Goal: Task Accomplishment & Management: Manage account settings

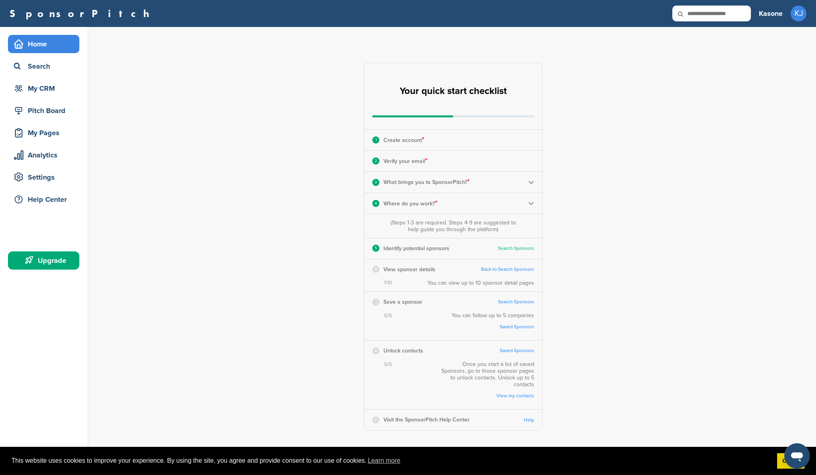
click at [488, 183] on div "3 What brings you to SponsorPitch? *" at bounding box center [453, 182] width 178 height 21
click at [529, 182] on img at bounding box center [531, 182] width 6 height 6
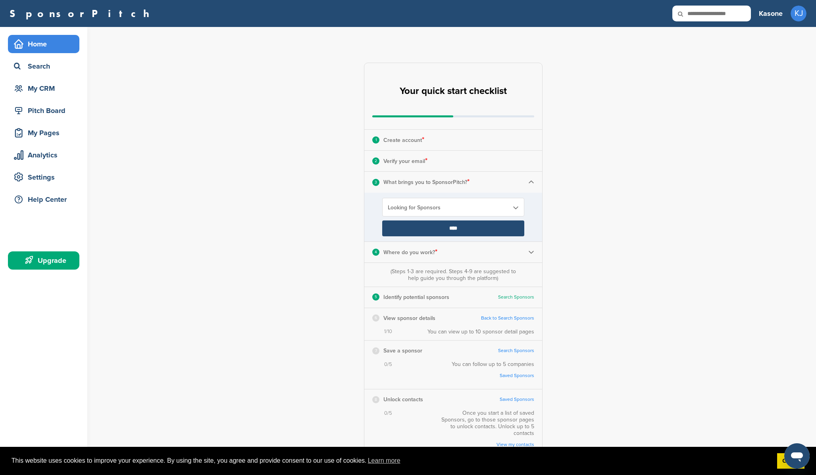
click at [529, 182] on img at bounding box center [531, 182] width 6 height 6
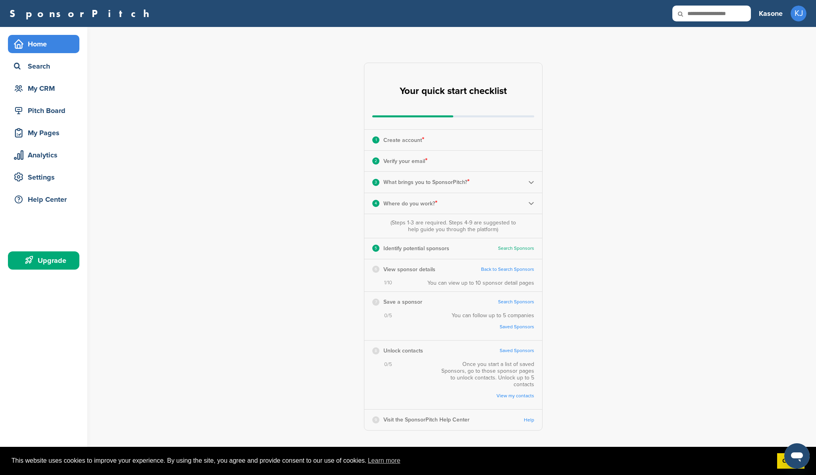
click at [530, 203] on img at bounding box center [531, 203] width 6 height 6
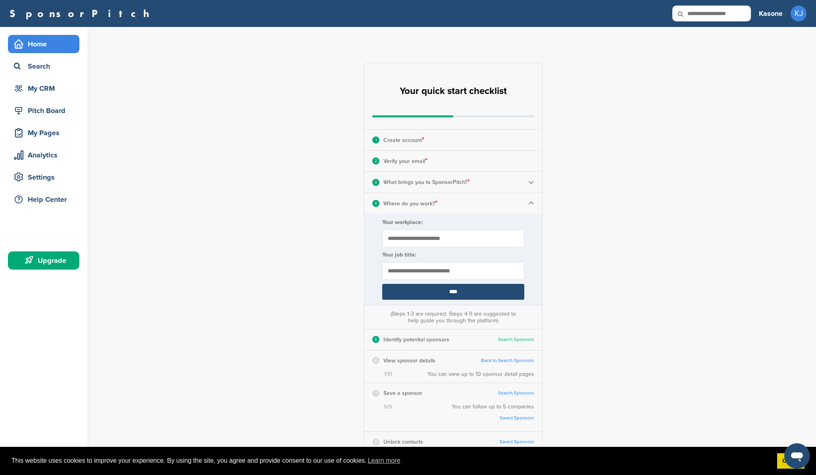
click at [530, 203] on img at bounding box center [531, 203] width 6 height 6
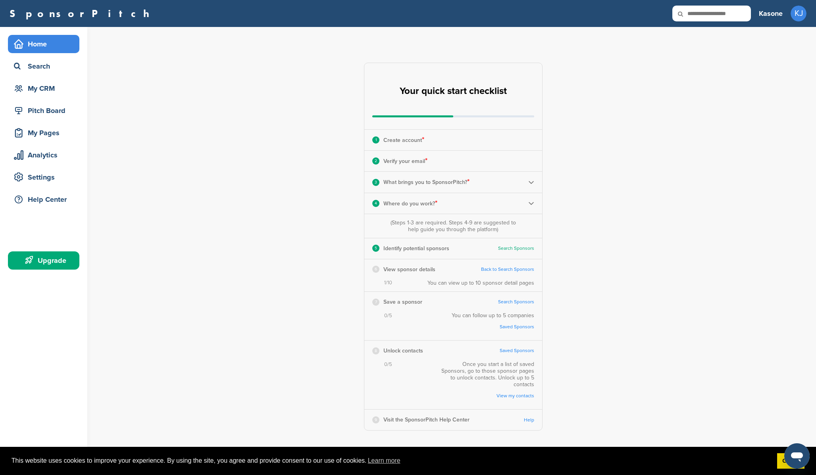
click at [60, 263] on div "Upgrade" at bounding box center [45, 260] width 67 height 14
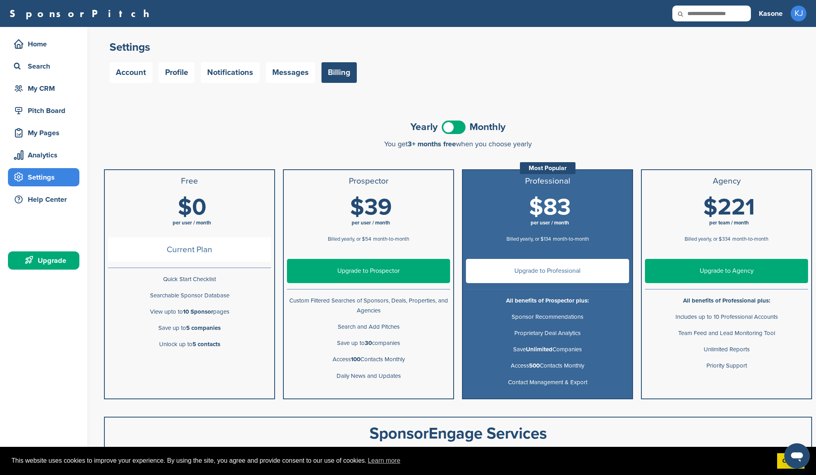
click at [450, 128] on span at bounding box center [453, 127] width 24 height 13
